Goal: Information Seeking & Learning: Learn about a topic

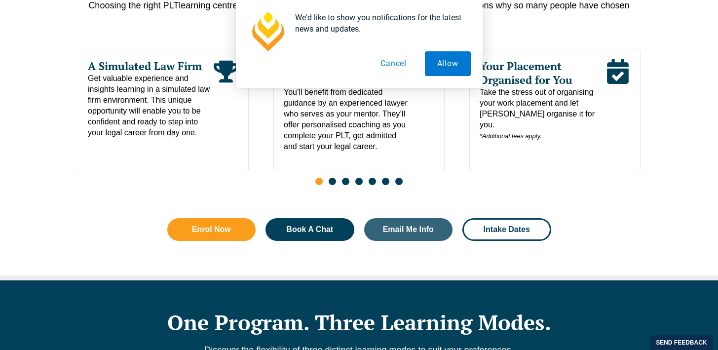
scroll to position [567, 0]
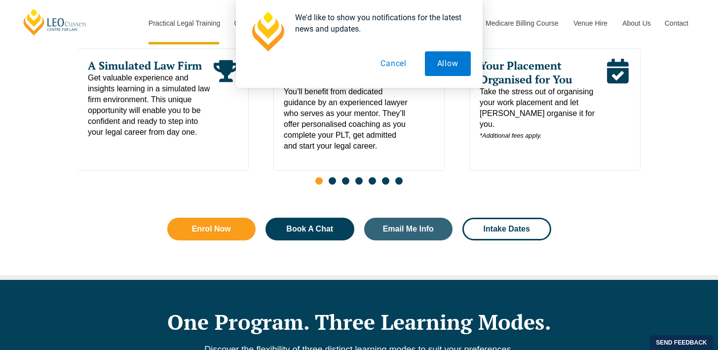
click at [398, 65] on button "Cancel" at bounding box center [393, 63] width 51 height 25
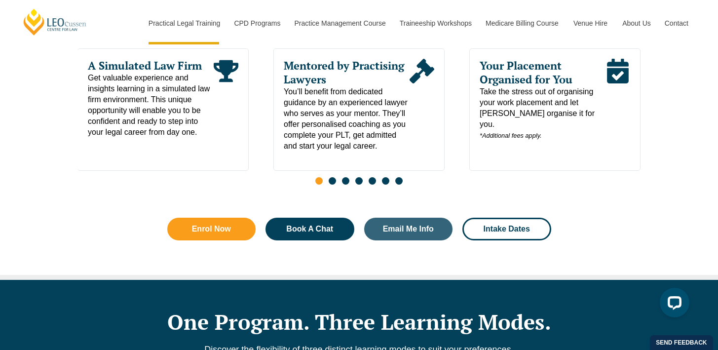
scroll to position [0, 0]
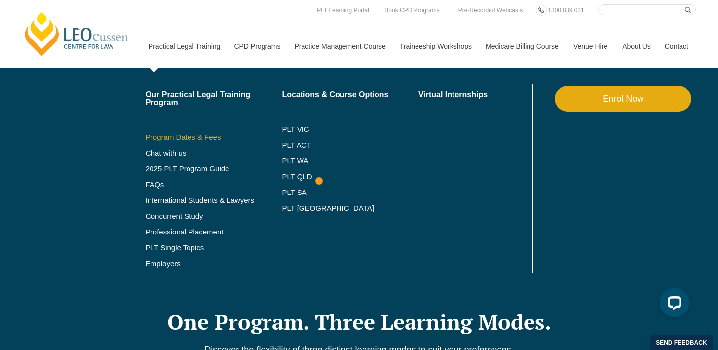
click at [178, 139] on link "Program Dates & Fees" at bounding box center [214, 137] width 137 height 8
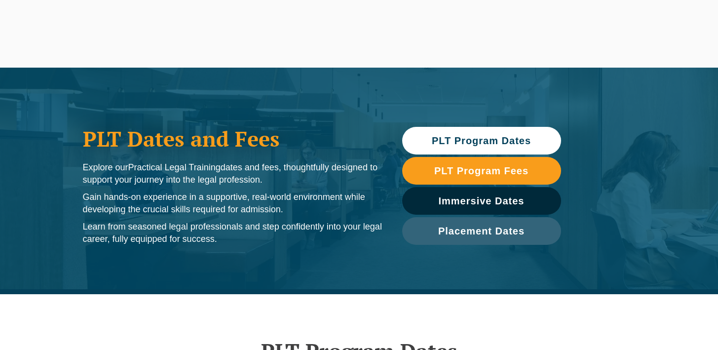
click at [484, 142] on span "PLT Program Dates" at bounding box center [481, 141] width 99 height 10
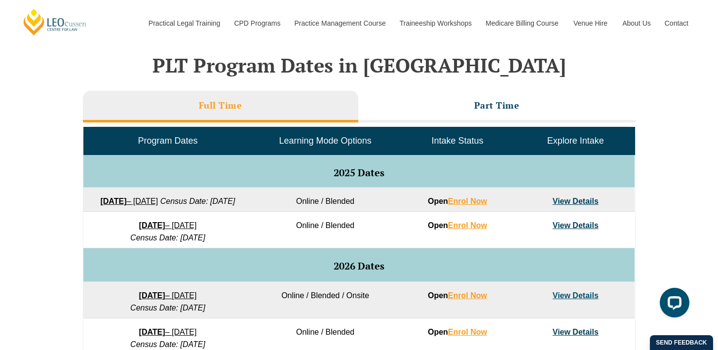
scroll to position [428, 0]
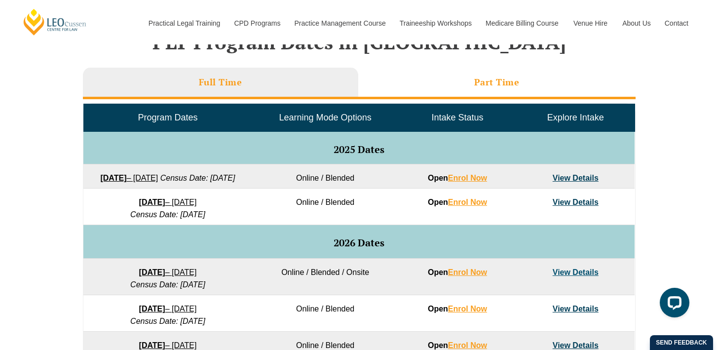
click at [496, 82] on h3 "Part Time" at bounding box center [496, 81] width 45 height 11
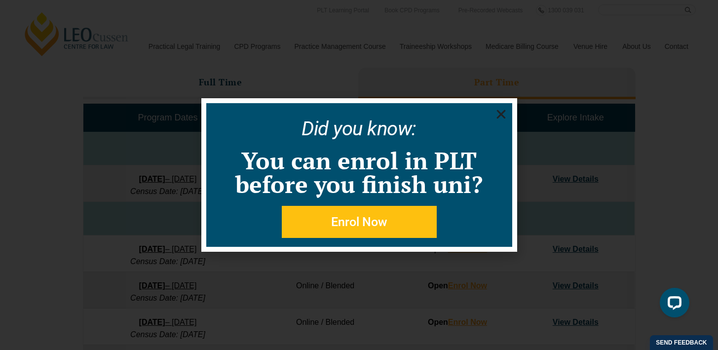
click at [501, 112] on icon "Close" at bounding box center [501, 114] width 12 height 12
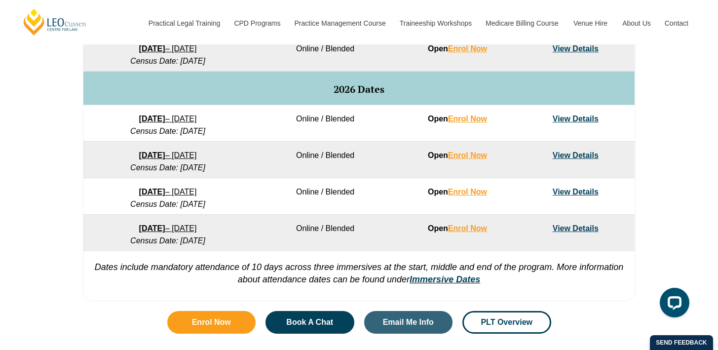
scroll to position [556, 0]
